Goal: Information Seeking & Learning: Check status

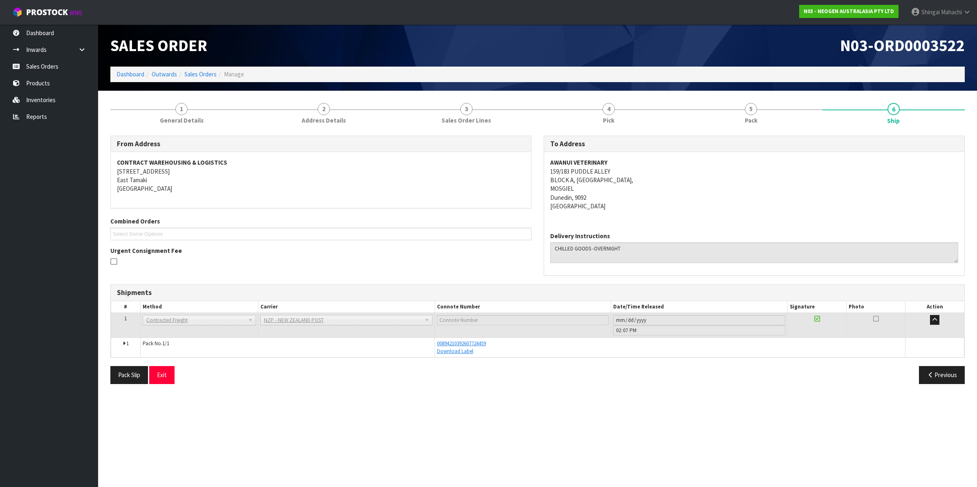
click at [49, 101] on link "Inventories" at bounding box center [49, 100] width 98 height 17
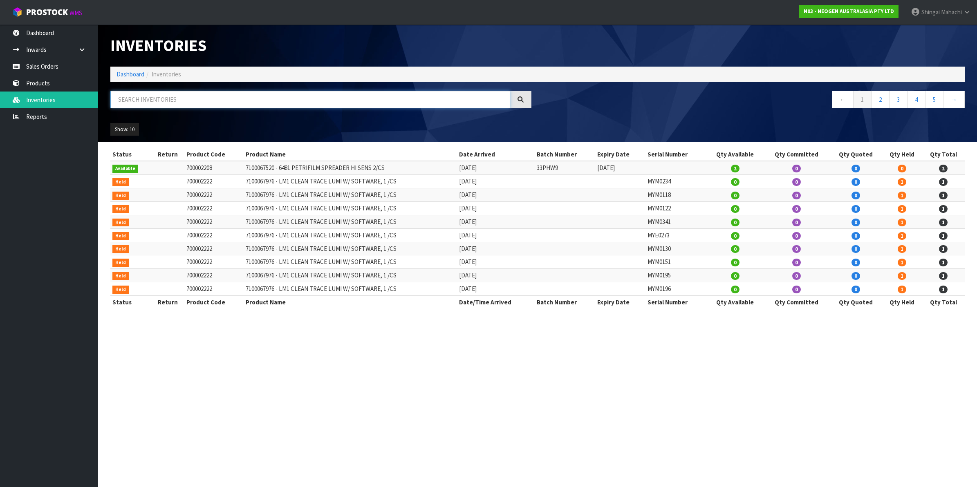
click at [156, 94] on input "text" at bounding box center [310, 100] width 400 height 18
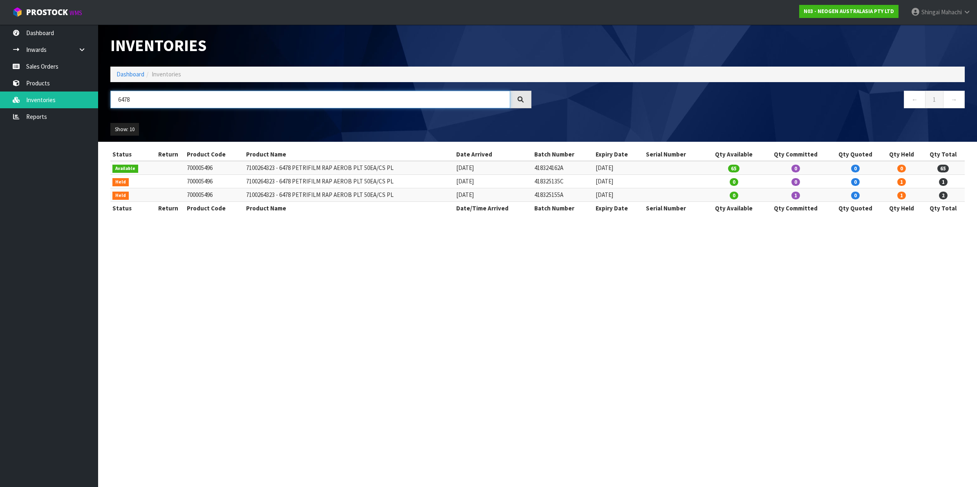
type input "6478"
click at [178, 294] on section "Inventories Dashboard Inventories 6478 ← 1 → Show: 10 5 10 25 50 All Show Stock…" at bounding box center [488, 243] width 977 height 487
drag, startPoint x: 538, startPoint y: 182, endPoint x: 577, endPoint y: 183, distance: 39.2
click at [577, 183] on td "418325135C" at bounding box center [562, 181] width 61 height 13
copy td "418325135C"
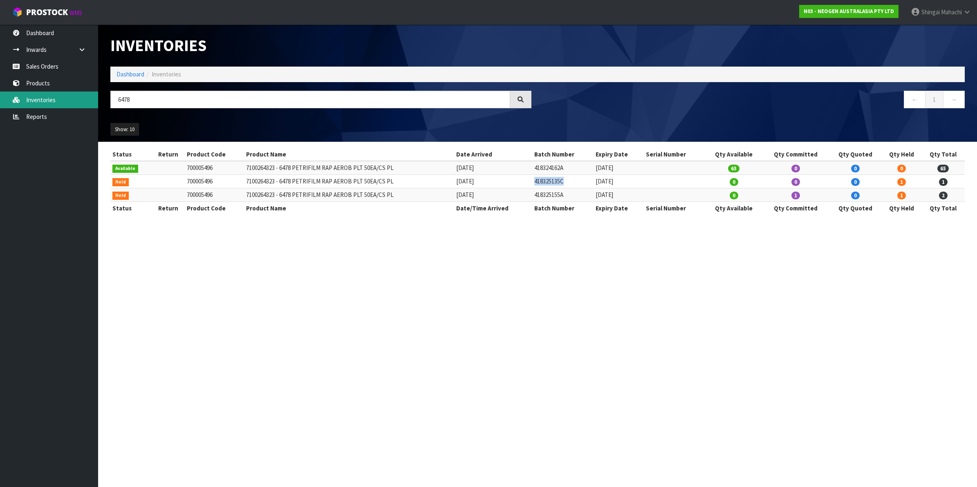
click at [36, 96] on link "Inventories" at bounding box center [49, 100] width 98 height 17
drag, startPoint x: 143, startPoint y: 96, endPoint x: 107, endPoint y: 106, distance: 37.3
click at [107, 106] on div "6478" at bounding box center [320, 103] width 433 height 24
click at [35, 114] on link "Reports" at bounding box center [49, 116] width 98 height 17
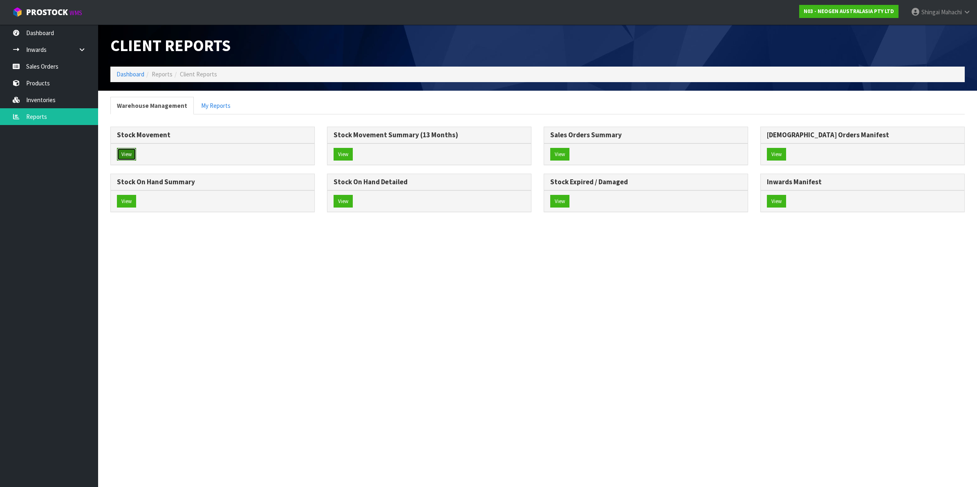
click at [127, 160] on button "View" at bounding box center [126, 154] width 19 height 13
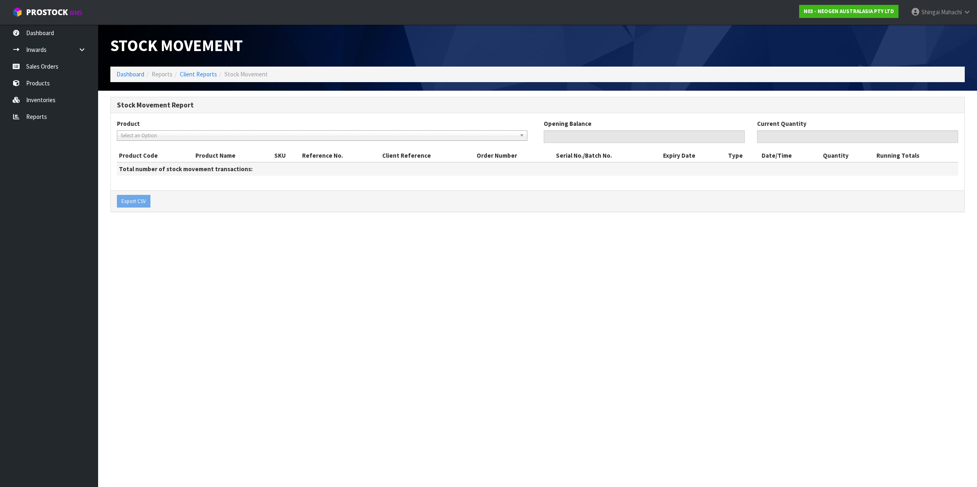
click at [143, 133] on span "Select an Option" at bounding box center [319, 136] width 396 height 10
type input "700002157"
click at [230, 152] on div "700002157" at bounding box center [321, 146] width 409 height 13
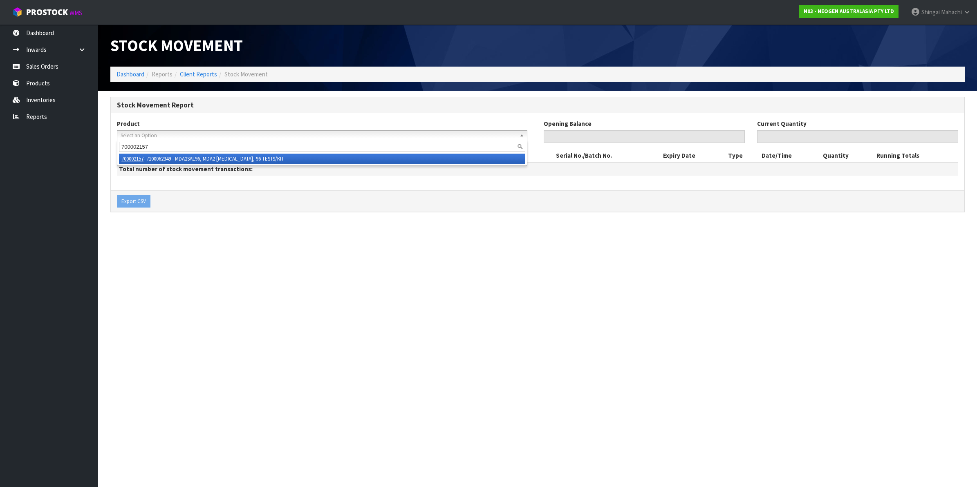
click at [230, 154] on li "700002157 - 7100062349 - MDA2SAL96, MDA2 [MEDICAL_DATA], 96 TESTS/KIT" at bounding box center [322, 159] width 406 height 10
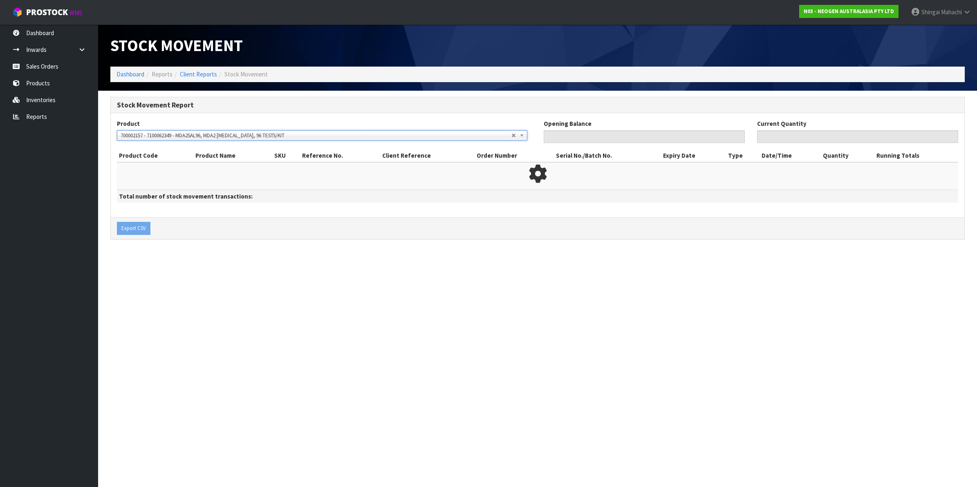
type input "0"
type input "97"
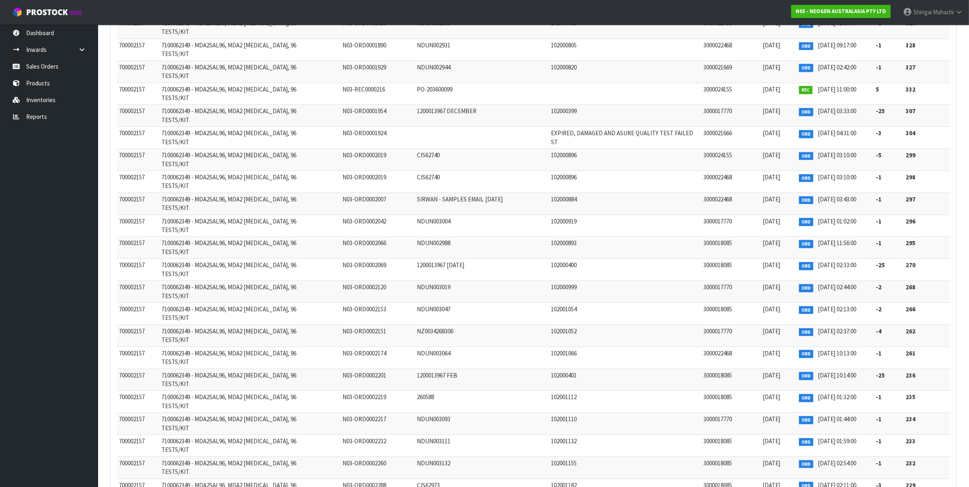
scroll to position [2357, 0]
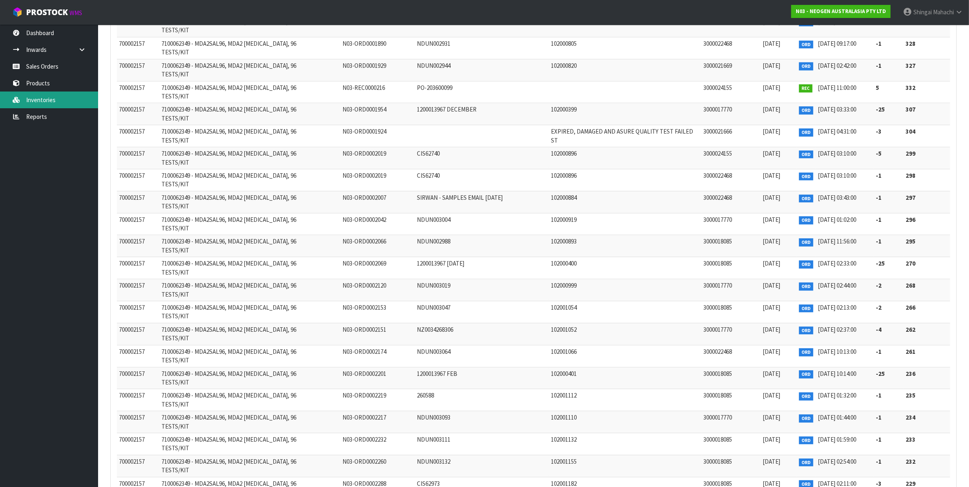
click at [43, 97] on link "Inventories" at bounding box center [49, 100] width 98 height 17
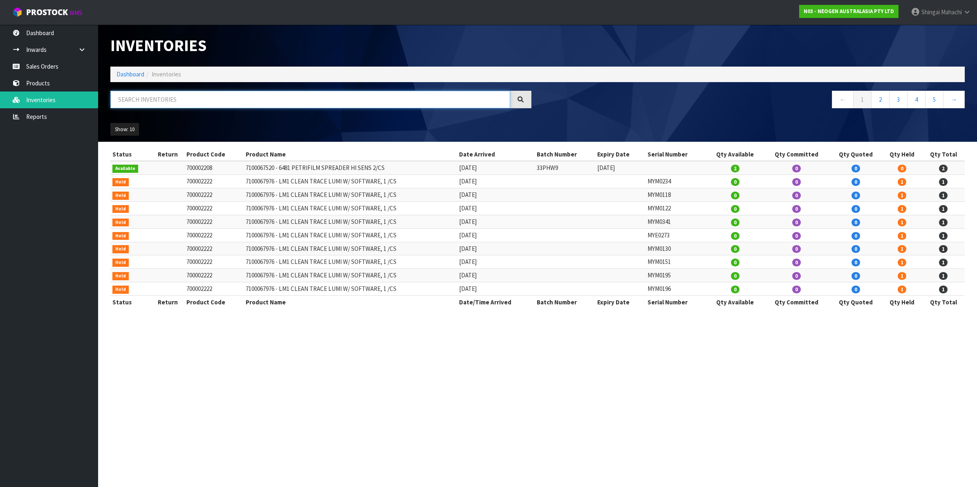
click at [162, 98] on input "text" at bounding box center [310, 100] width 400 height 18
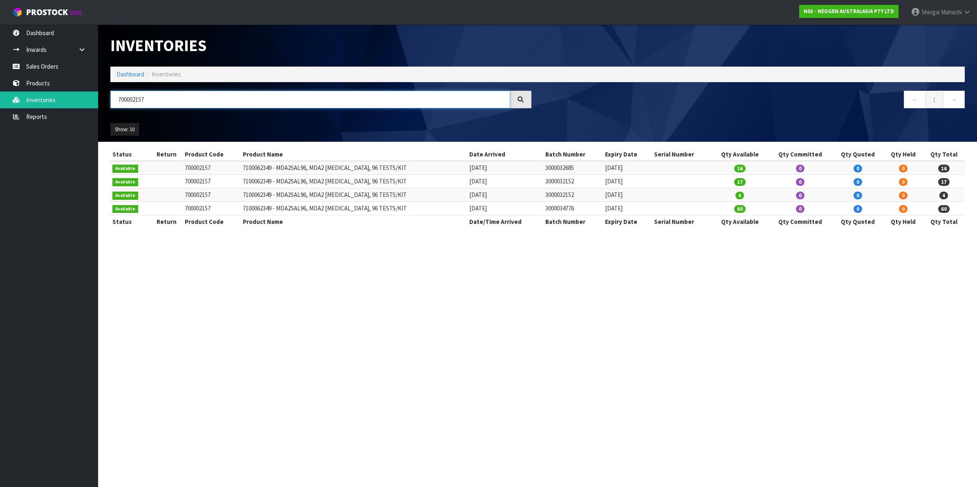
type input "700002157"
click at [195, 284] on section "Inventories Dashboard Inventories 700002157 ← 1 → Show: 10 5 10 25 50 All Show …" at bounding box center [488, 243] width 977 height 487
click at [965, 11] on icon at bounding box center [967, 12] width 8 height 6
click at [937, 33] on link "Logout" at bounding box center [944, 32] width 65 height 11
